Goal: Information Seeking & Learning: Learn about a topic

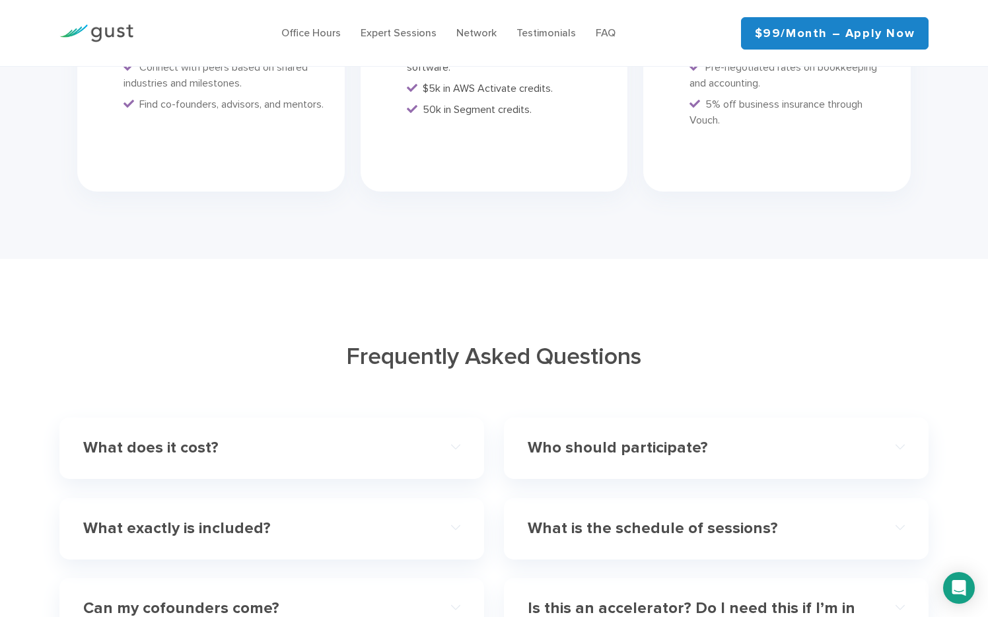
scroll to position [3526, 0]
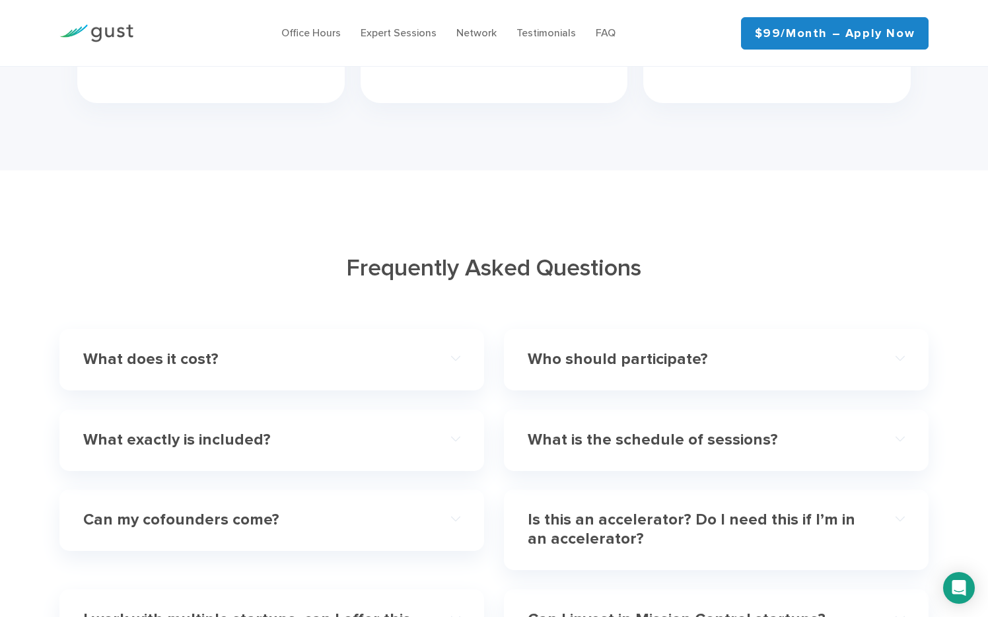
click at [453, 357] on div "What does it cost?" at bounding box center [271, 360] width 377 height 40
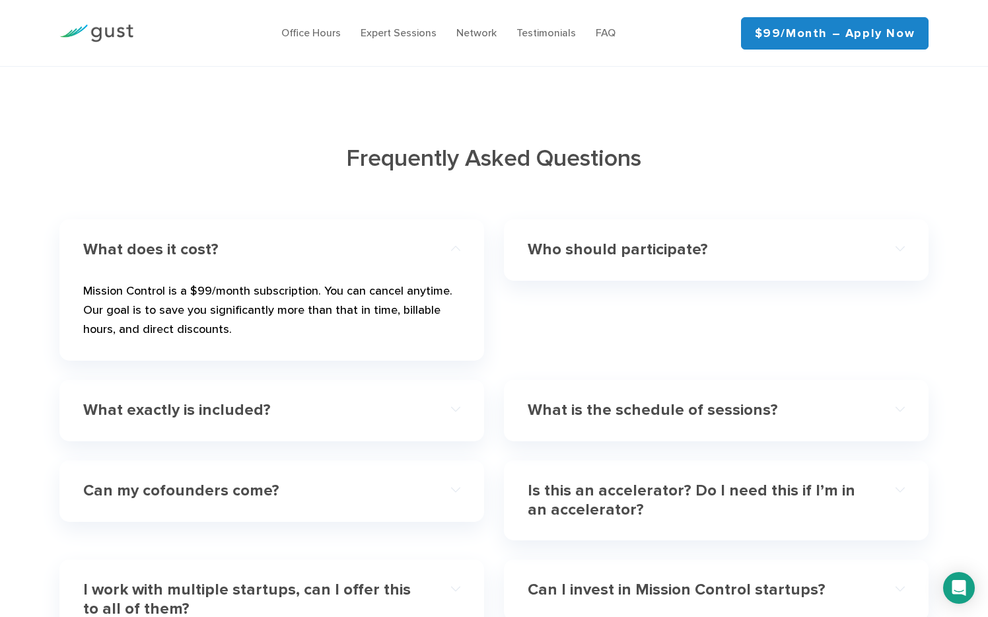
scroll to position [3687, 0]
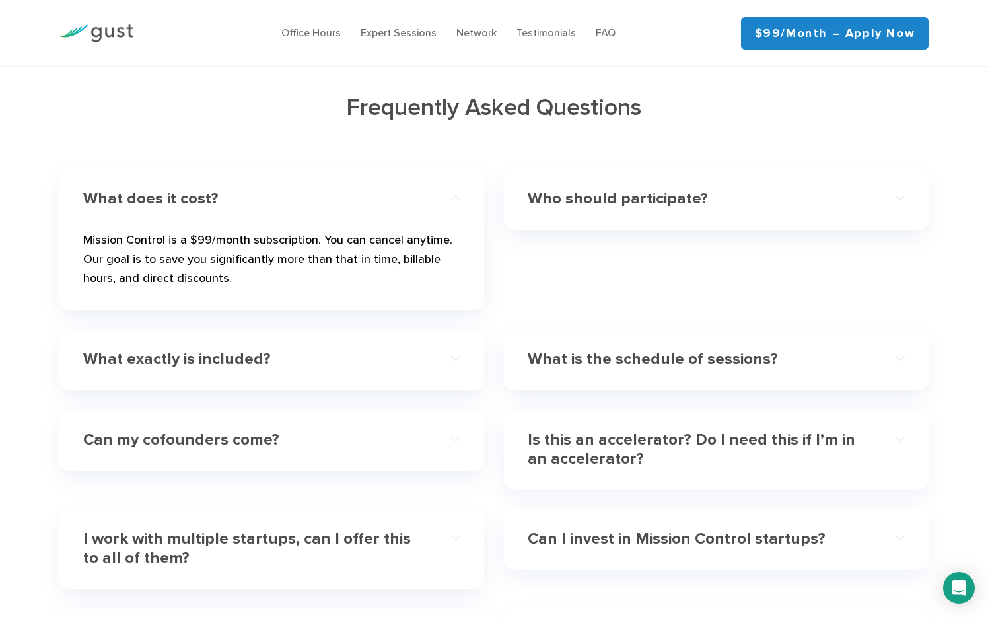
click at [433, 346] on div "What exactly is included?" at bounding box center [271, 360] width 377 height 40
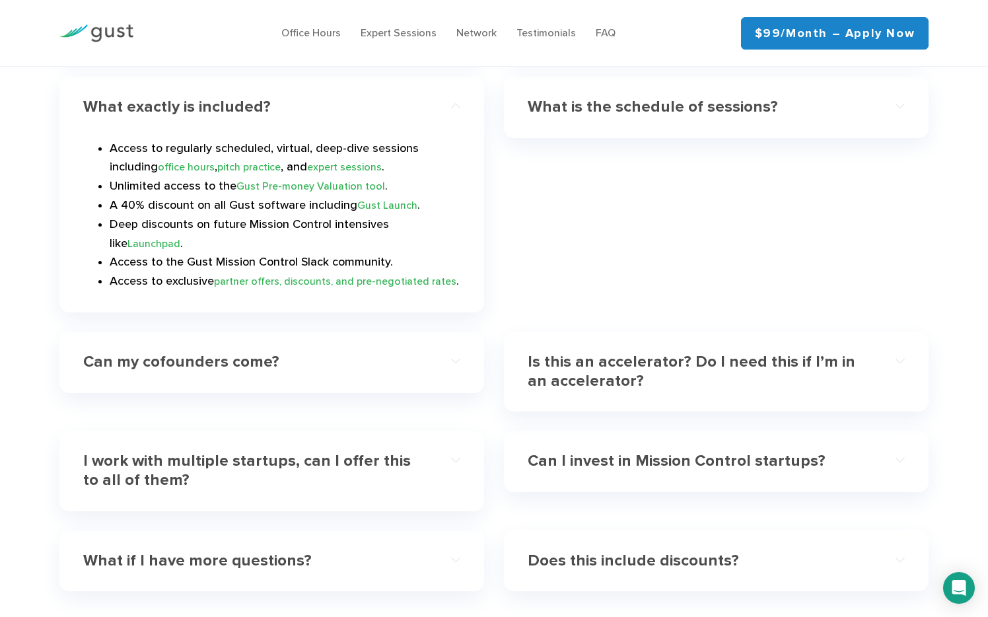
scroll to position [3867, 0]
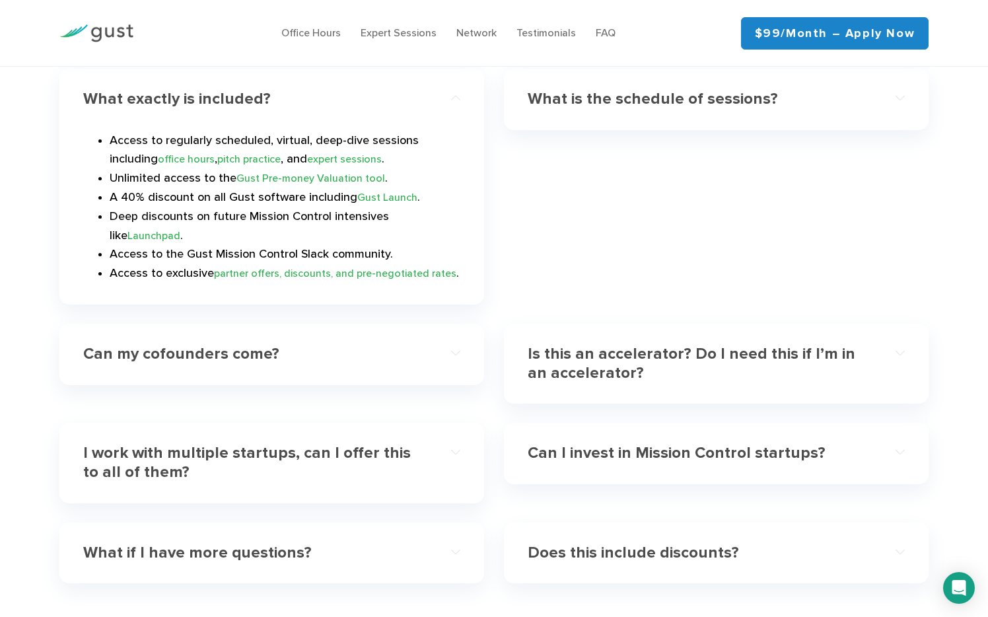
click at [408, 345] on h4 "Can my cofounders come?" at bounding box center [253, 354] width 340 height 19
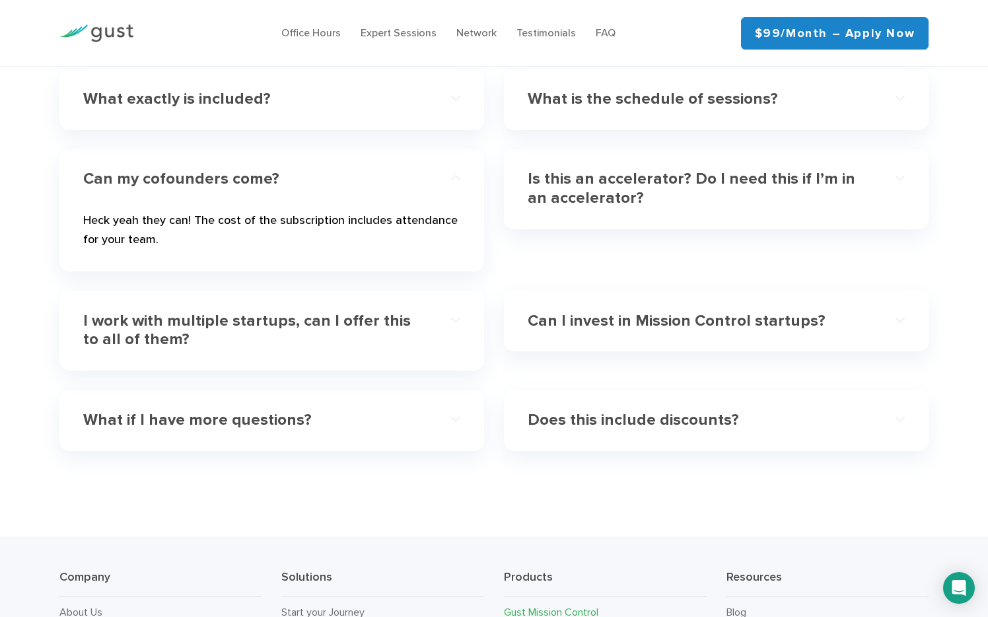
click at [418, 312] on h4 "I work with multiple startups, can I offer this to all of them?" at bounding box center [253, 331] width 340 height 38
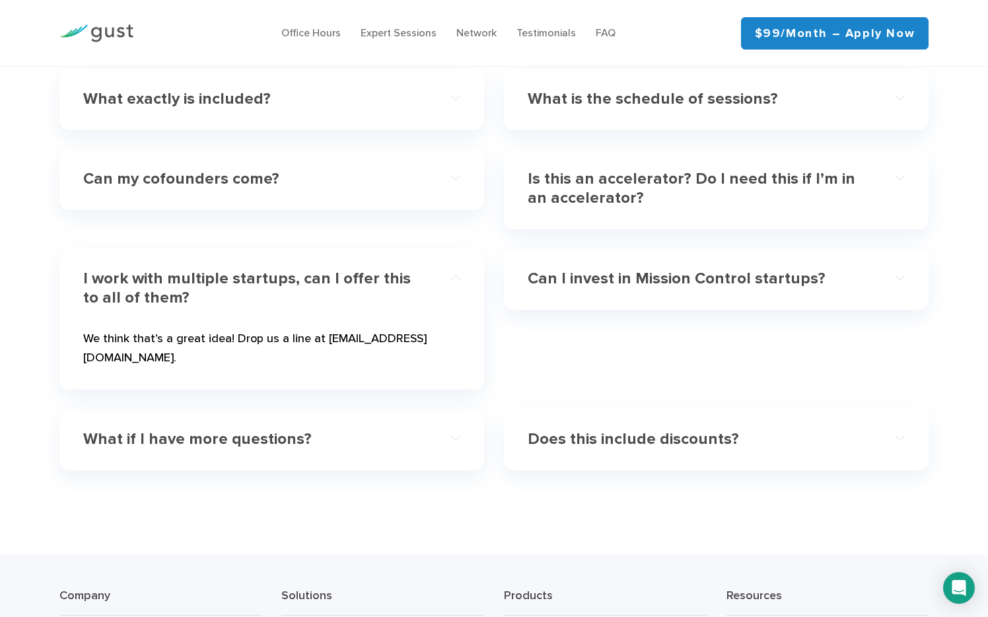
click at [392, 430] on h4 "What if I have more questions?" at bounding box center [253, 439] width 340 height 19
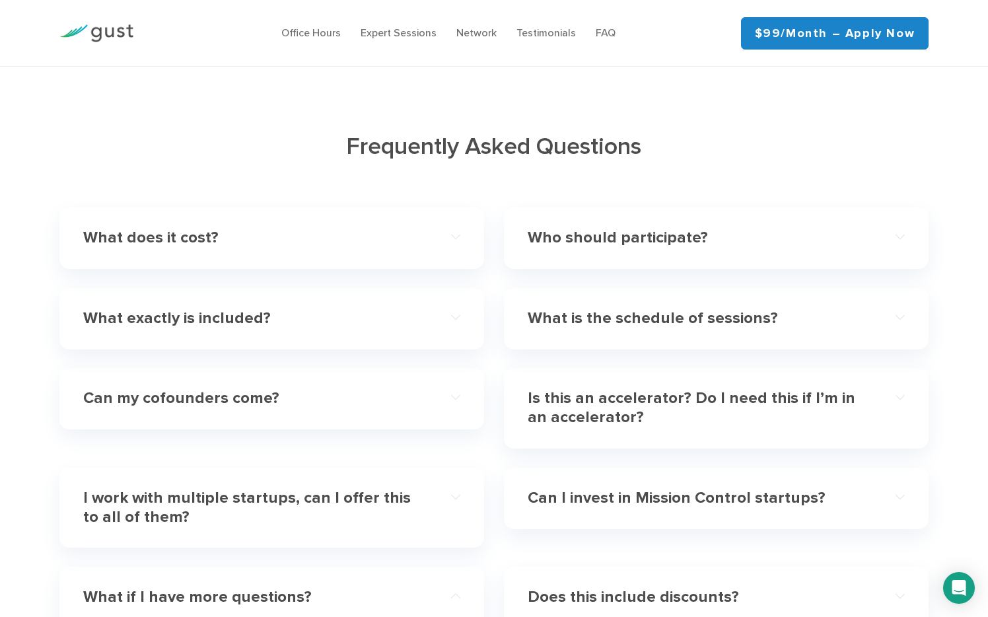
scroll to position [3571, 0]
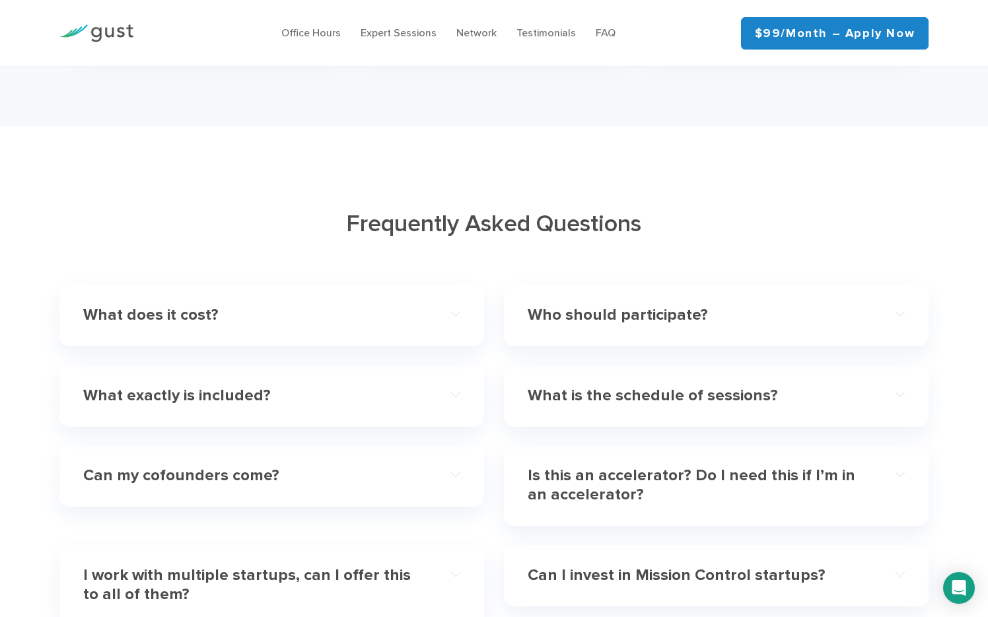
click at [620, 306] on h4 "Who should participate?" at bounding box center [698, 315] width 340 height 19
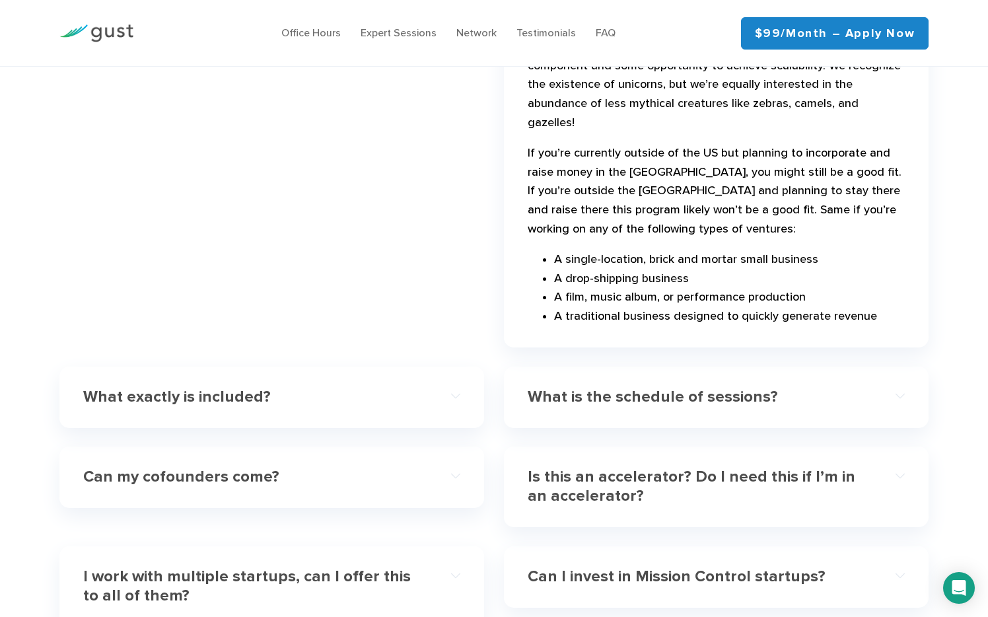
scroll to position [3912, 0]
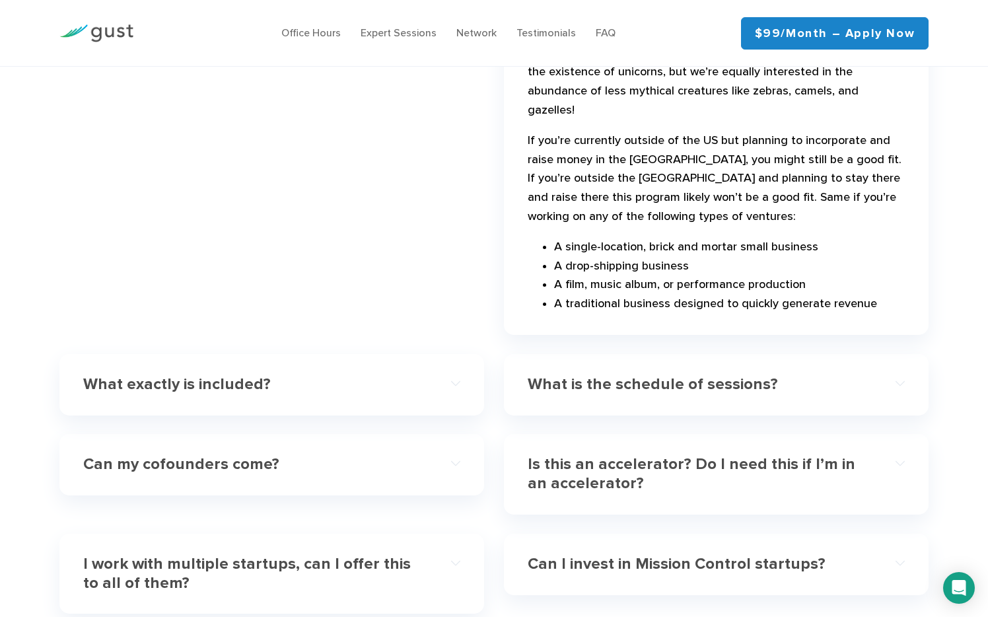
click at [626, 375] on h4 "What is the schedule of sessions?" at bounding box center [698, 384] width 340 height 19
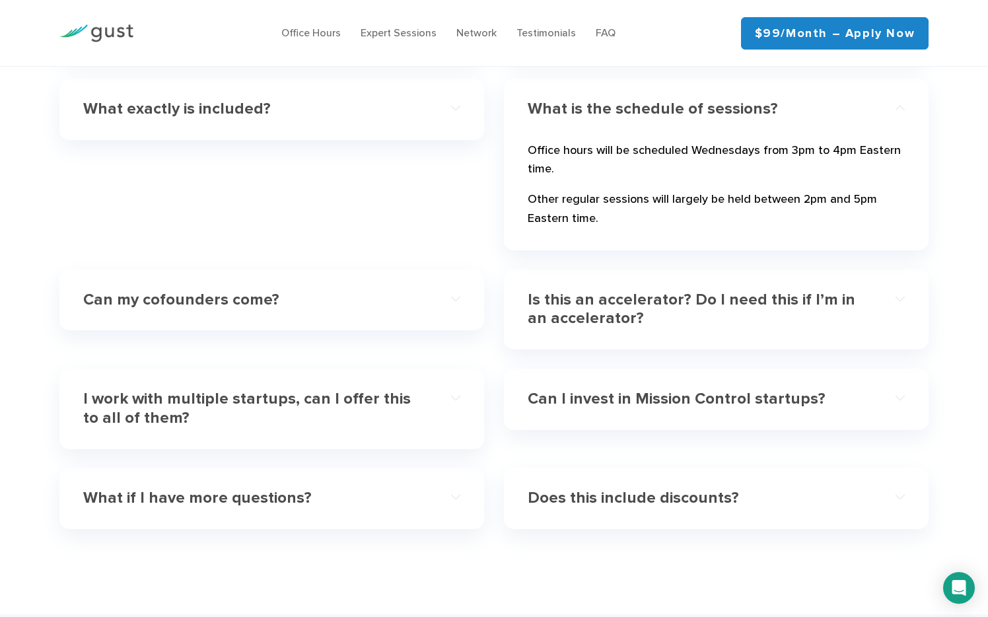
scroll to position [3857, 0]
click at [635, 291] on h4 "Is this an accelerator? Do I need this if I’m in an accelerator?" at bounding box center [698, 310] width 340 height 38
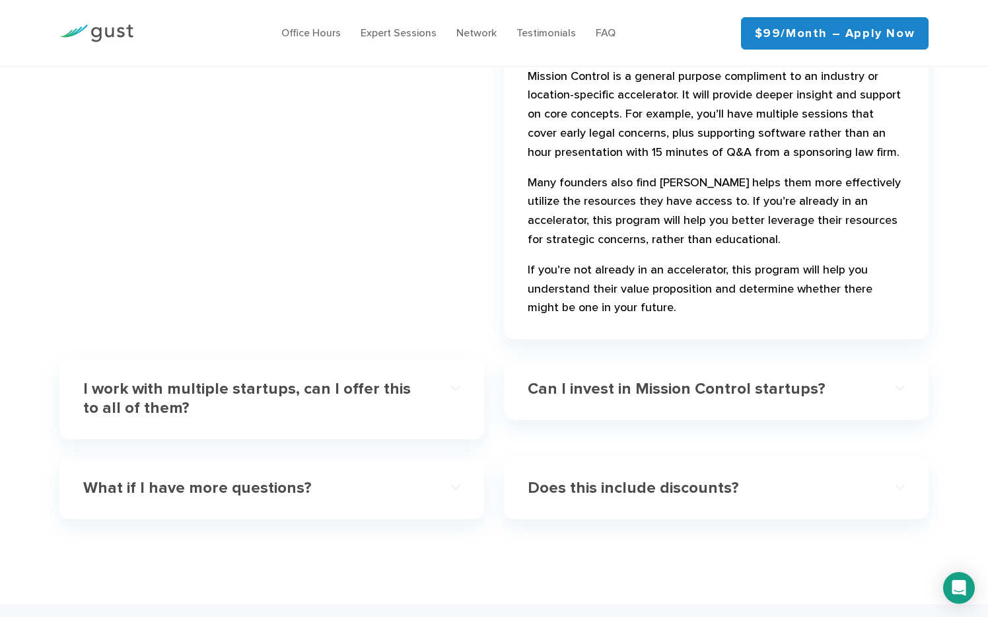
scroll to position [4081, 0]
click at [604, 379] on h4 "Can I invest in Mission Control startups?" at bounding box center [698, 388] width 340 height 19
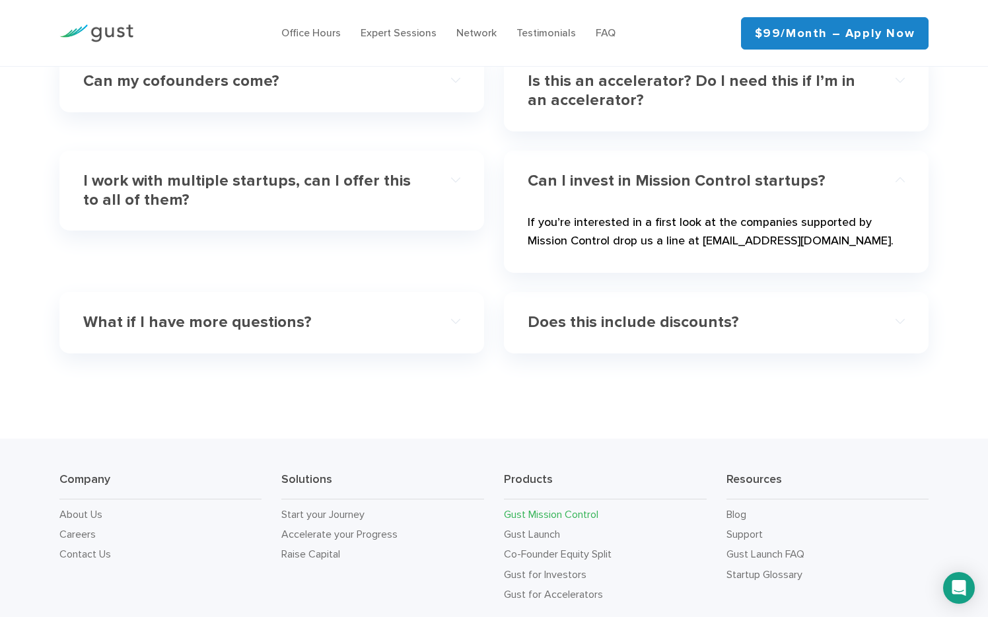
scroll to position [3964, 0]
click at [612, 314] on h4 "Does this include discounts?" at bounding box center [698, 323] width 340 height 19
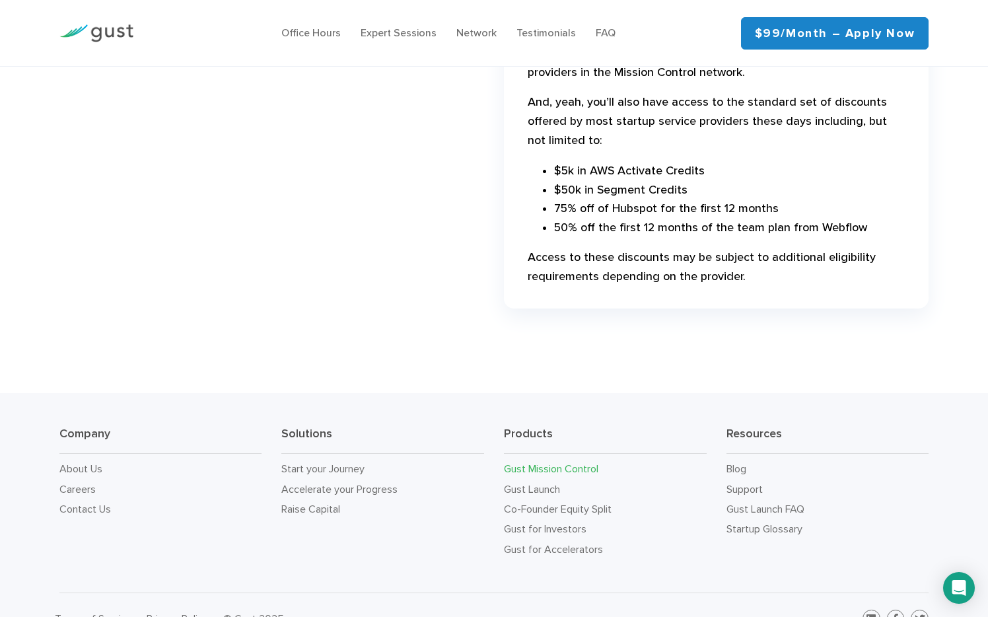
scroll to position [4252, 0]
click at [326, 484] on link "Accelerate your Progress" at bounding box center [339, 490] width 116 height 13
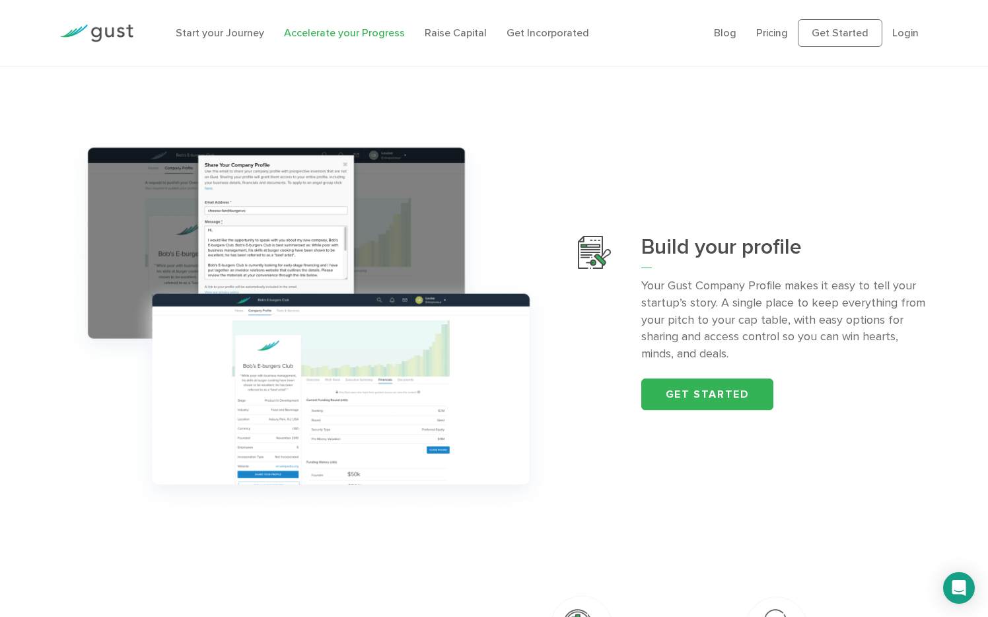
scroll to position [407, 0]
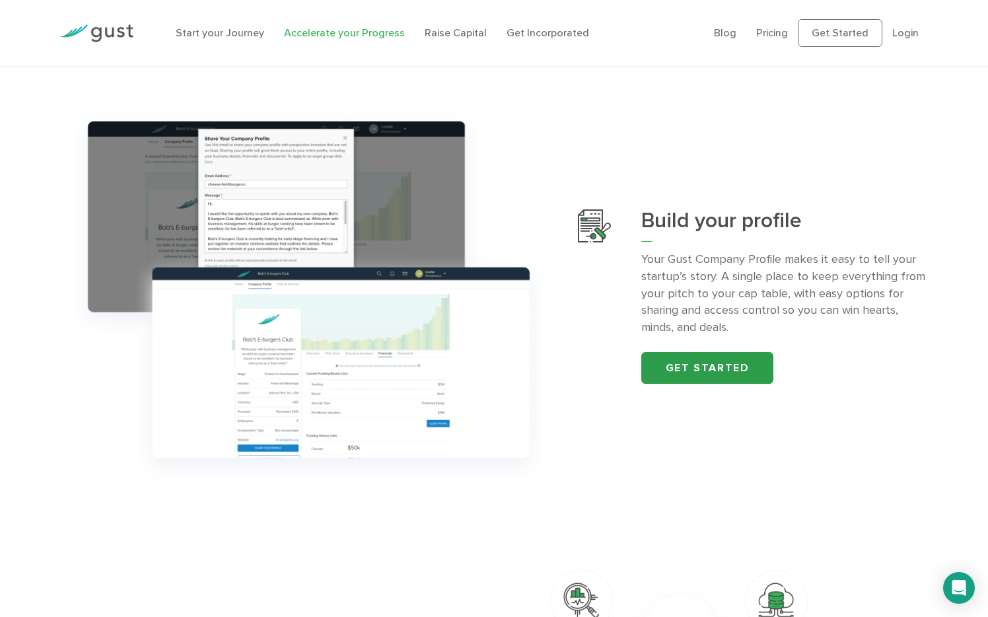
click at [701, 365] on link "Get started" at bounding box center [707, 368] width 132 height 32
click at [907, 36] on link "Login" at bounding box center [906, 32] width 26 height 13
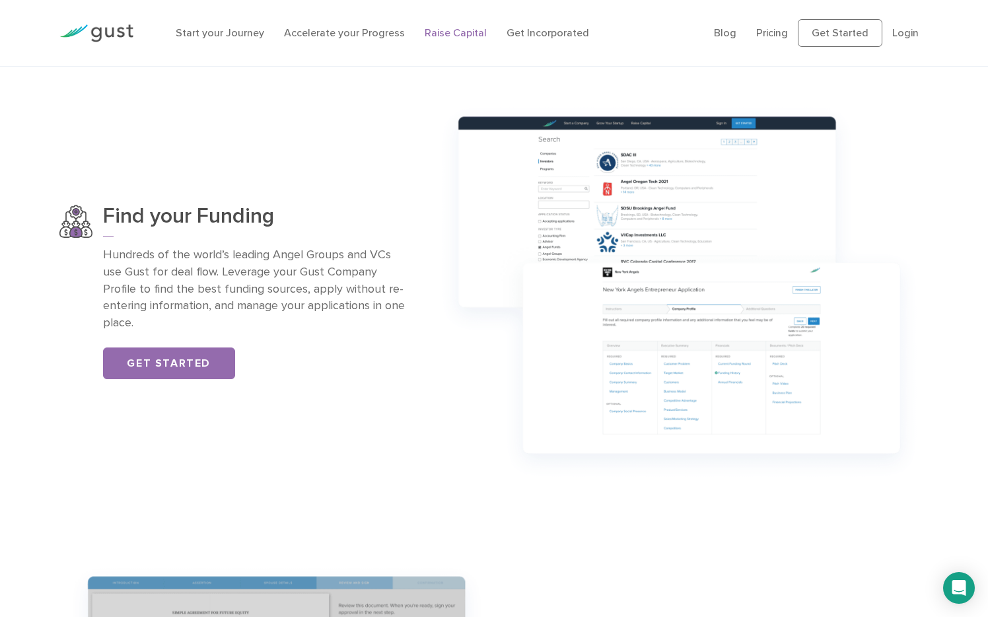
scroll to position [944, 0]
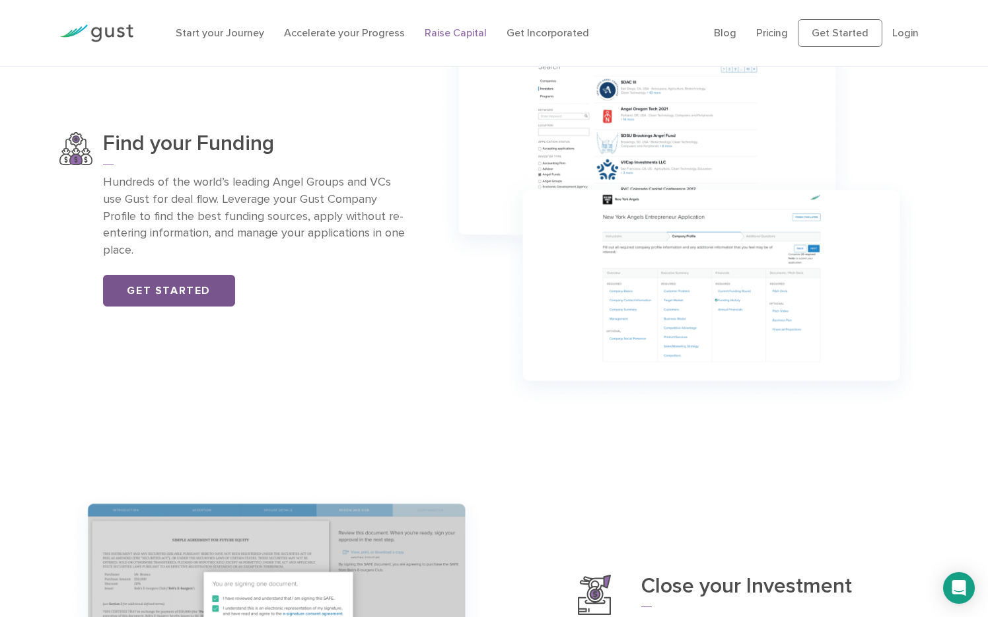
click at [208, 292] on link "Get Started" at bounding box center [169, 291] width 132 height 32
